Goal: Task Accomplishment & Management: Complete application form

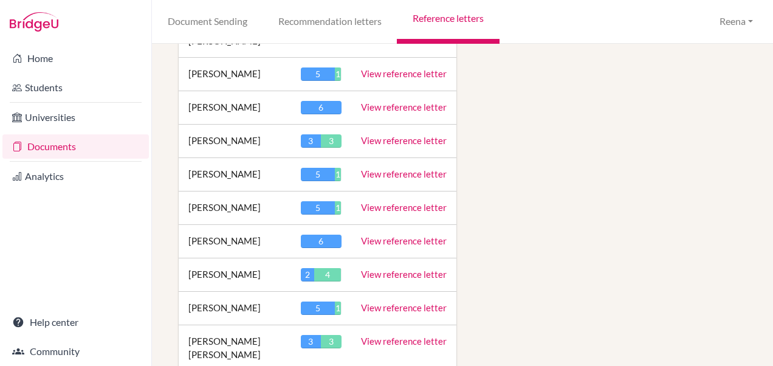
scroll to position [2451, 0]
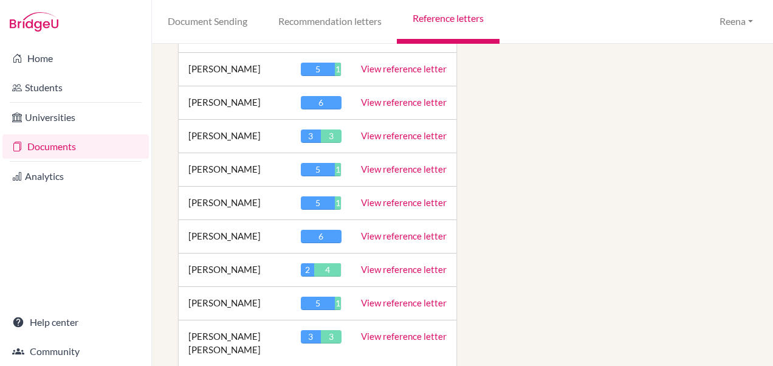
click at [380, 264] on link "View reference letter" at bounding box center [404, 269] width 86 height 11
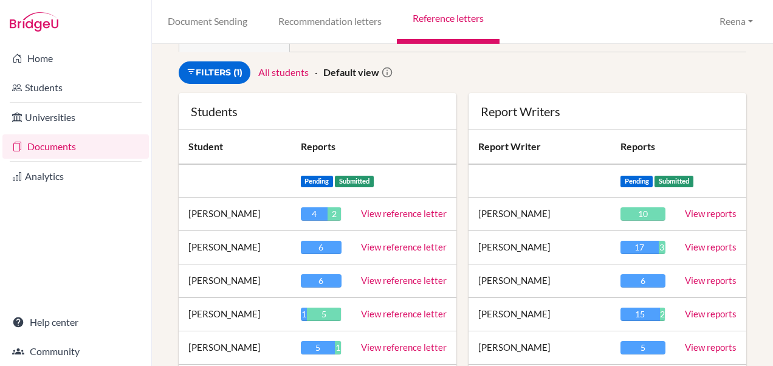
scroll to position [59, 0]
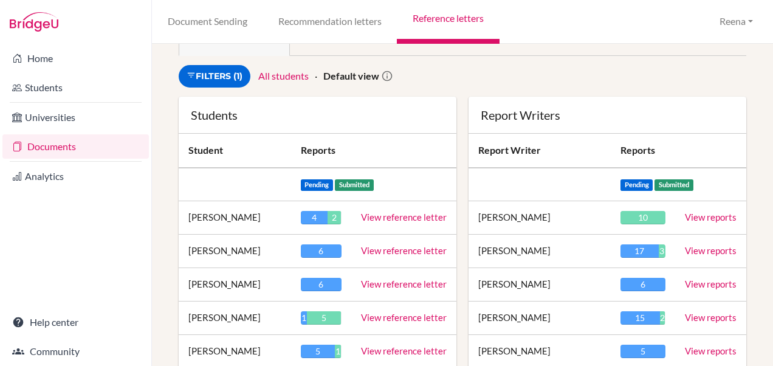
click at [383, 320] on link "View reference letter" at bounding box center [404, 317] width 86 height 11
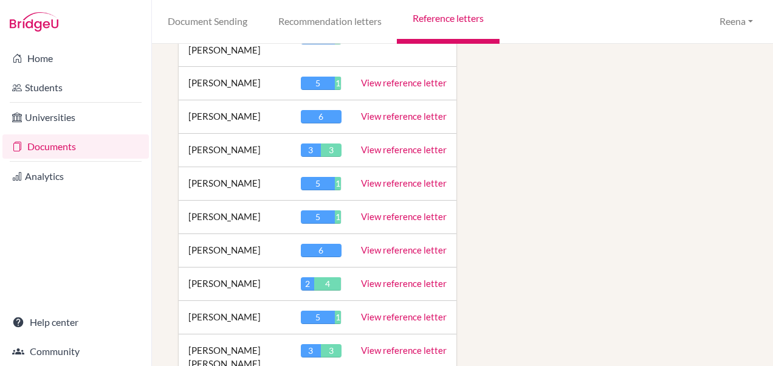
scroll to position [2439, 0]
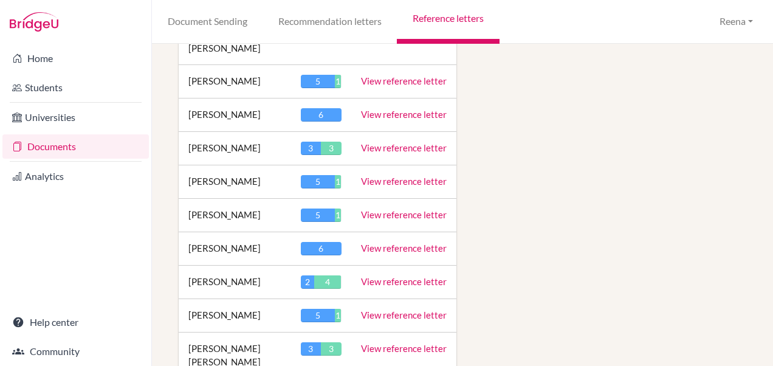
click at [371, 276] on link "View reference letter" at bounding box center [404, 281] width 86 height 11
click at [367, 276] on link "View reference letter" at bounding box center [404, 281] width 86 height 11
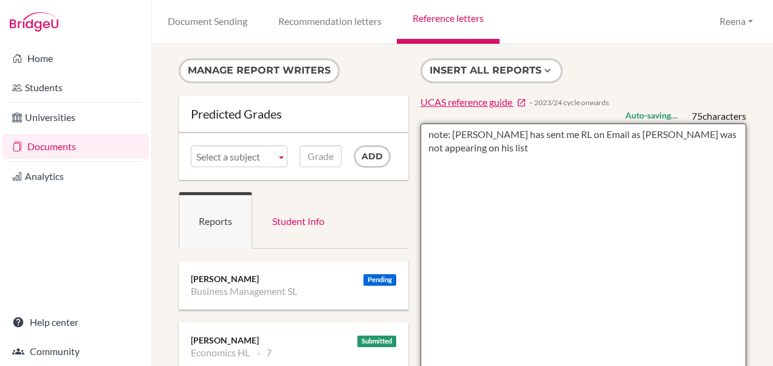
type textarea "note: Clint has sent me RL on Email as Vrisha was not appearing on his list"
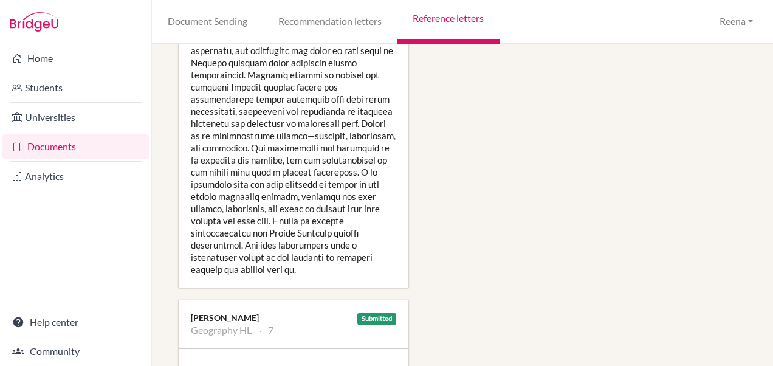
scroll to position [2235, 0]
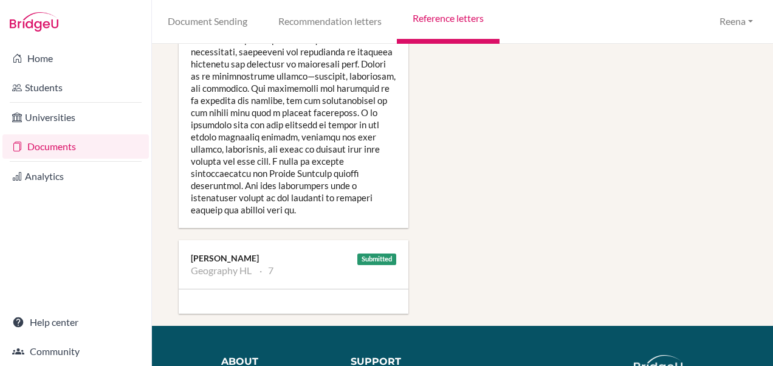
click at [344, 240] on div "Submitted Lynn McGovern Geography HL 7" at bounding box center [294, 264] width 230 height 49
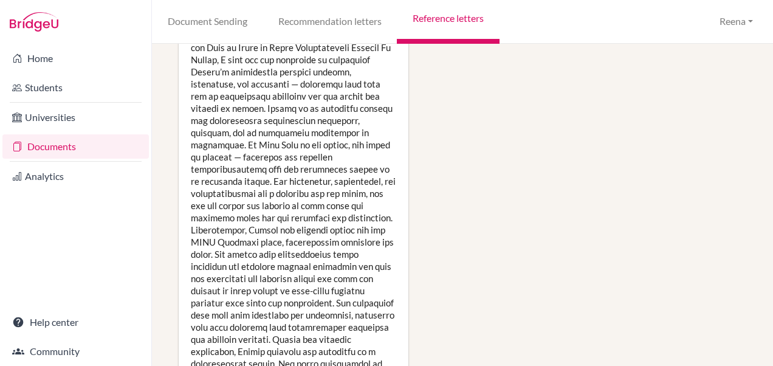
scroll to position [998, 0]
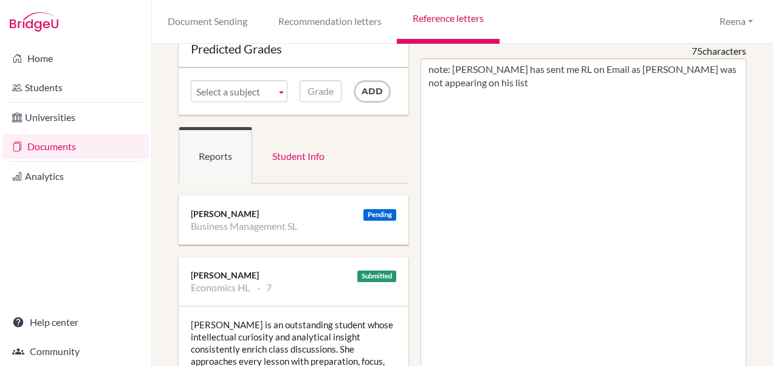
scroll to position [64, 0]
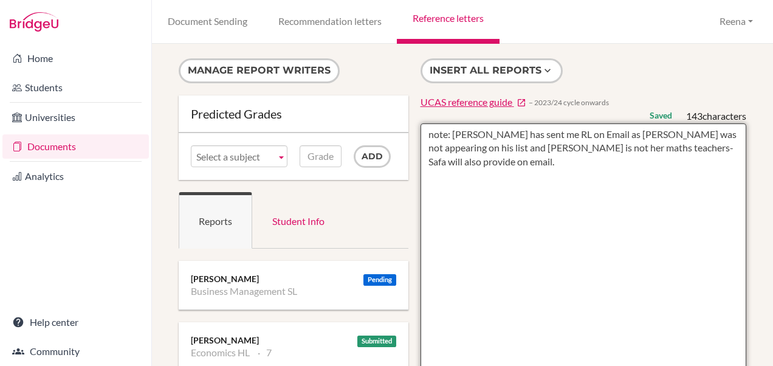
type textarea "note: Clint has sent me RL on Email as Vrisha was not appearing on his list and…"
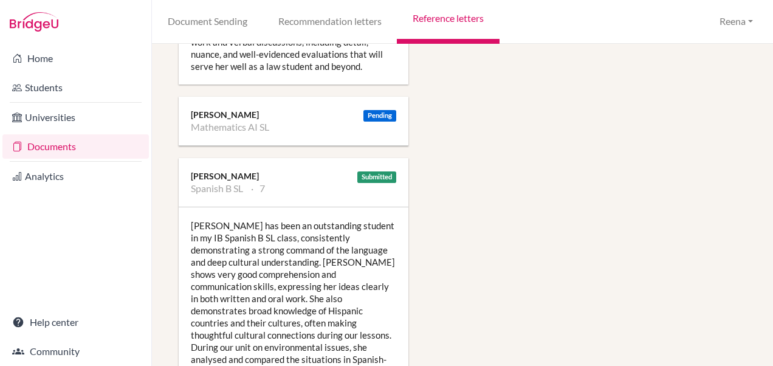
scroll to position [1693, 0]
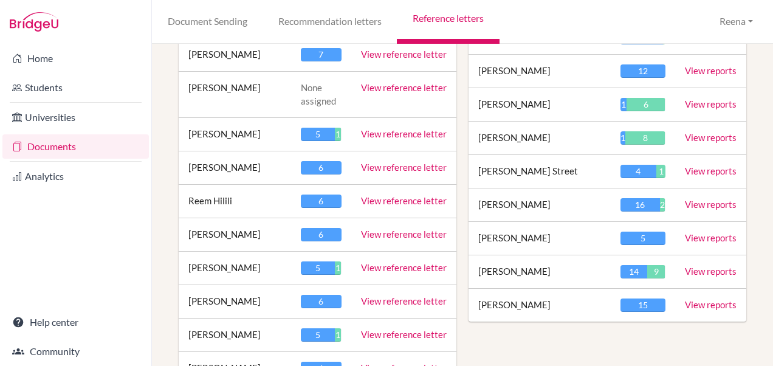
scroll to position [1140, 0]
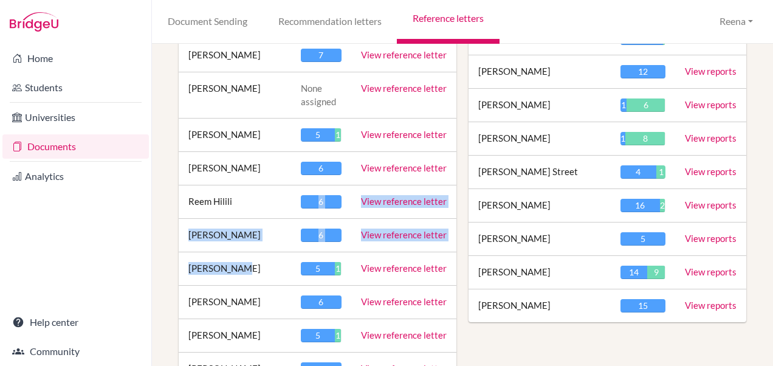
drag, startPoint x: 301, startPoint y: 193, endPoint x: 262, endPoint y: 260, distance: 77.6
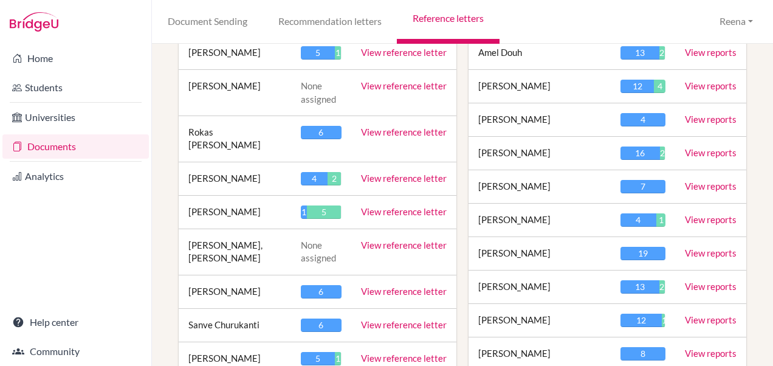
scroll to position [490, 0]
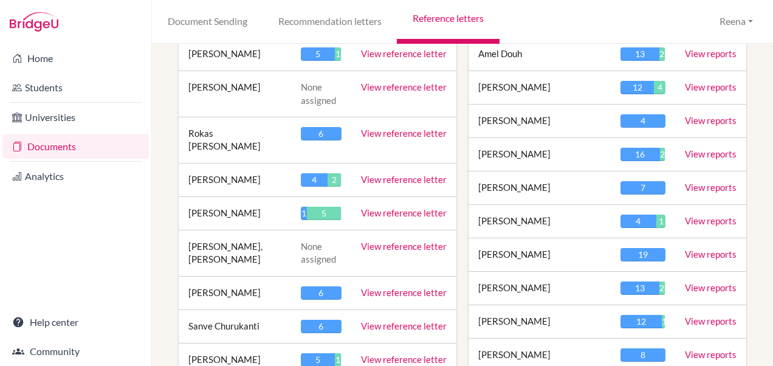
click at [383, 174] on link "View reference letter" at bounding box center [404, 179] width 86 height 11
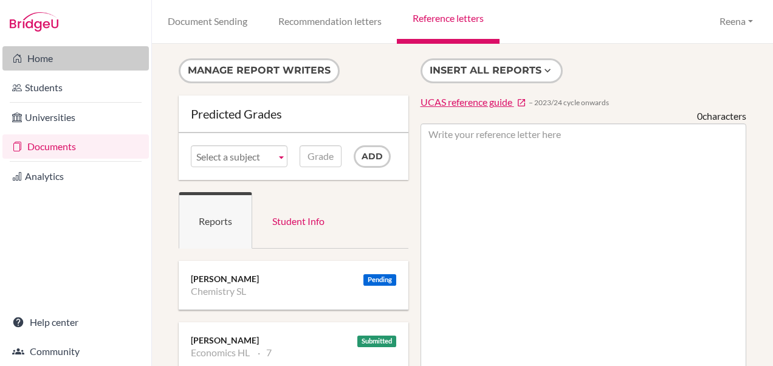
click at [61, 60] on link "Home" at bounding box center [75, 58] width 146 height 24
